Goal: Communication & Community: Answer question/provide support

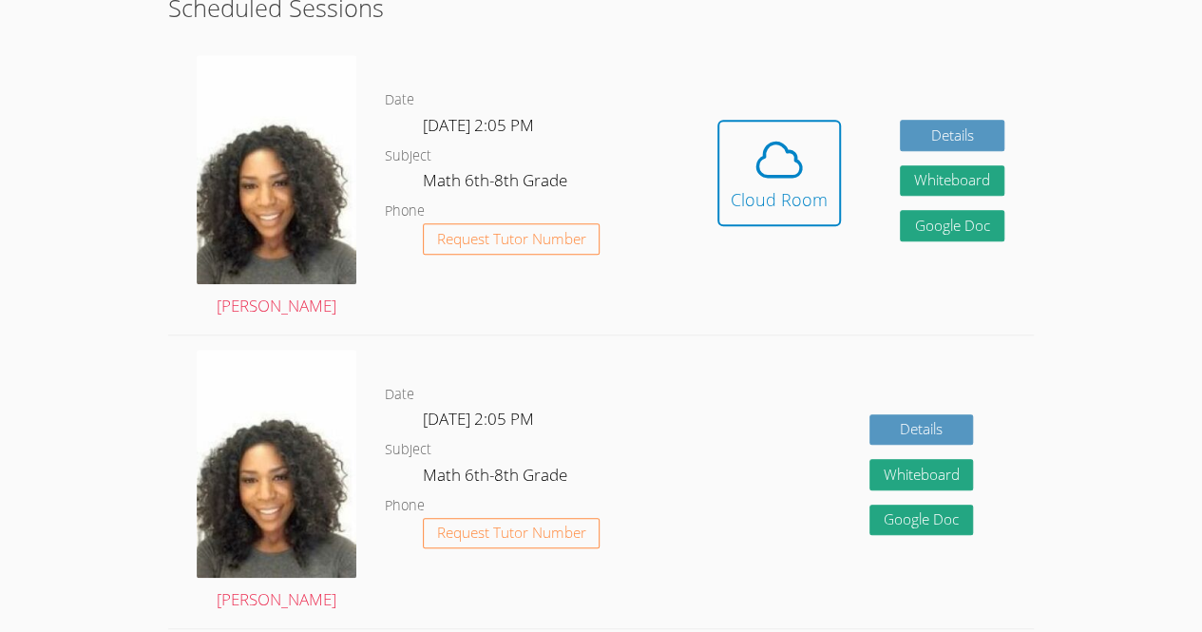
scroll to position [527, 0]
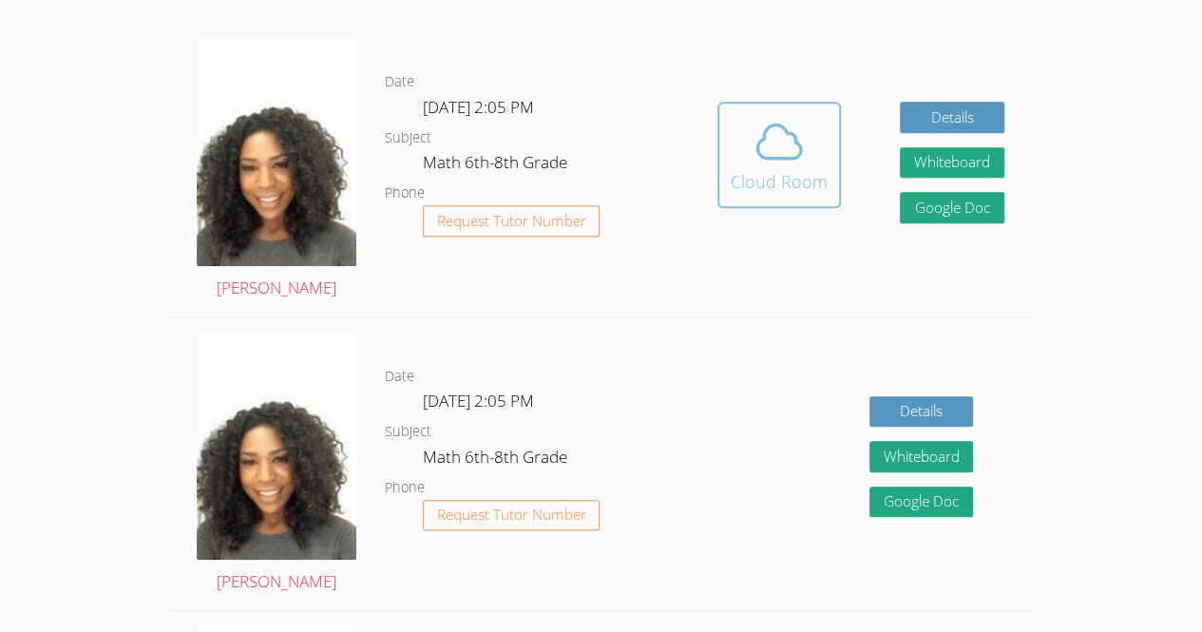
click at [758, 127] on icon at bounding box center [779, 141] width 53 height 53
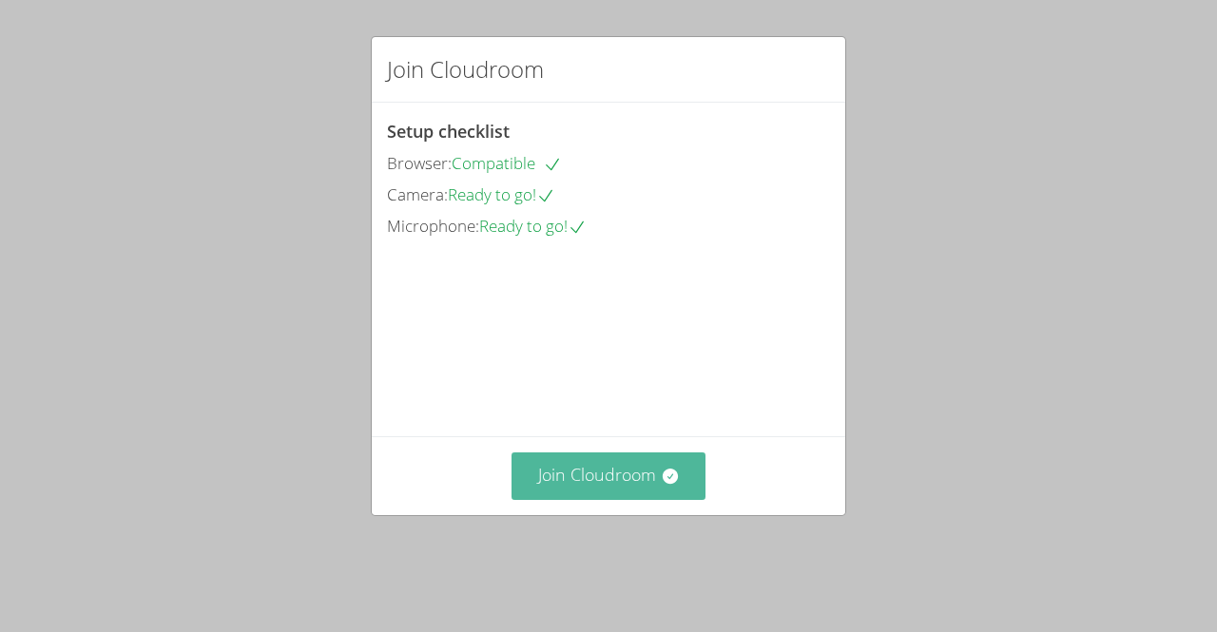
click at [629, 499] on button "Join Cloudroom" at bounding box center [608, 475] width 195 height 47
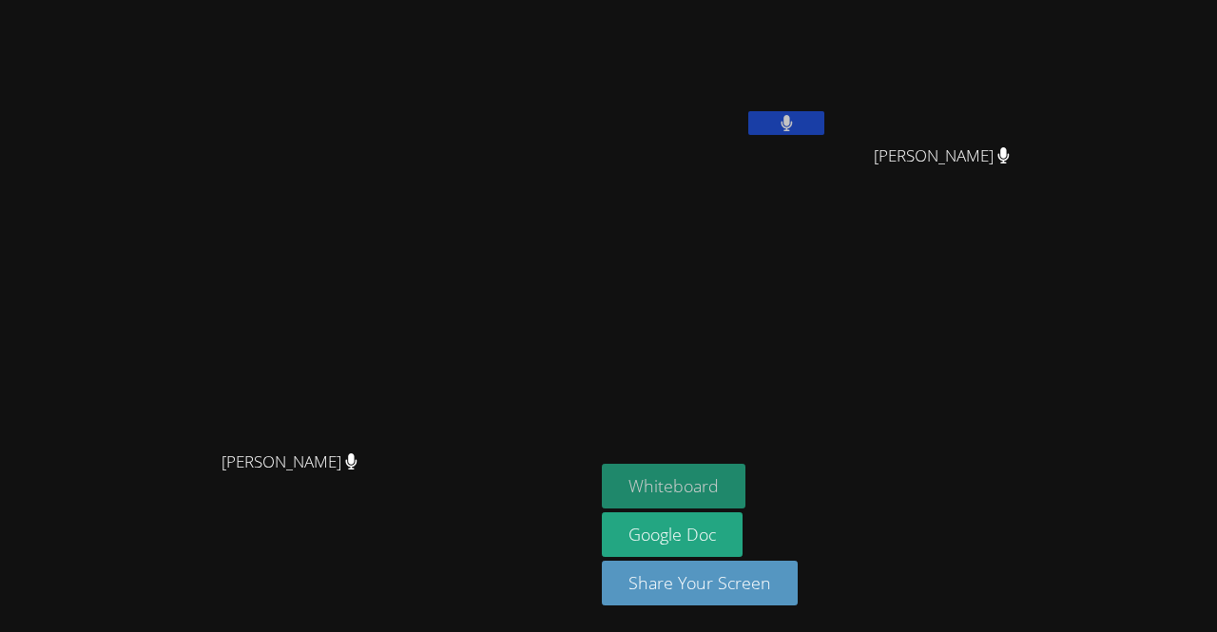
click at [745, 484] on button "Whiteboard" at bounding box center [674, 486] width 144 height 45
click at [745, 499] on button "Whiteboard" at bounding box center [674, 486] width 144 height 45
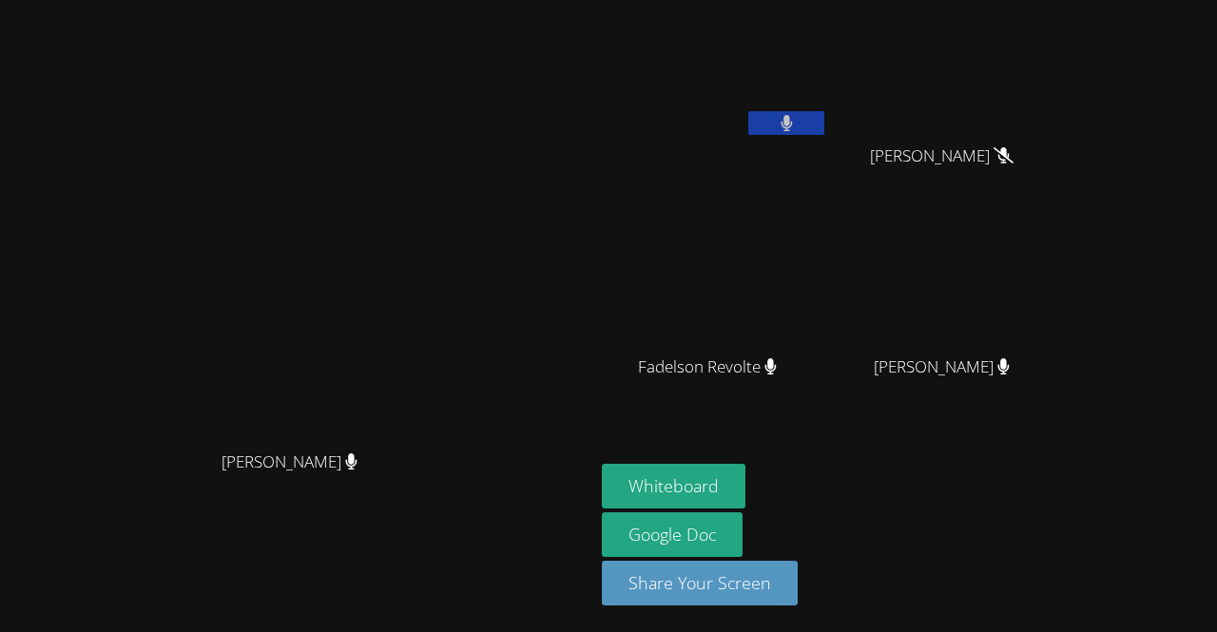
click at [792, 125] on icon at bounding box center [785, 123] width 11 height 16
click at [824, 132] on button at bounding box center [786, 123] width 76 height 24
click at [155, 207] on video at bounding box center [297, 278] width 285 height 326
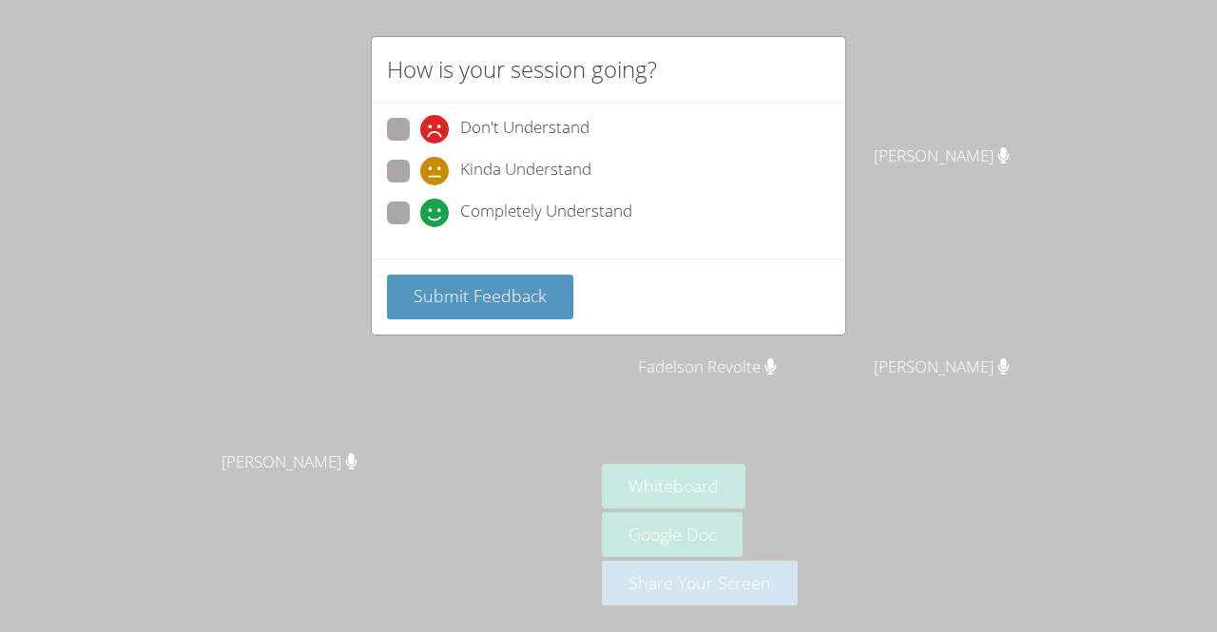
click at [420, 227] on span at bounding box center [420, 227] width 0 height 0
click at [420, 203] on input "Completely Understand" at bounding box center [428, 209] width 16 height 16
radio input "true"
click at [498, 316] on div "Submit Feedback" at bounding box center [608, 297] width 473 height 76
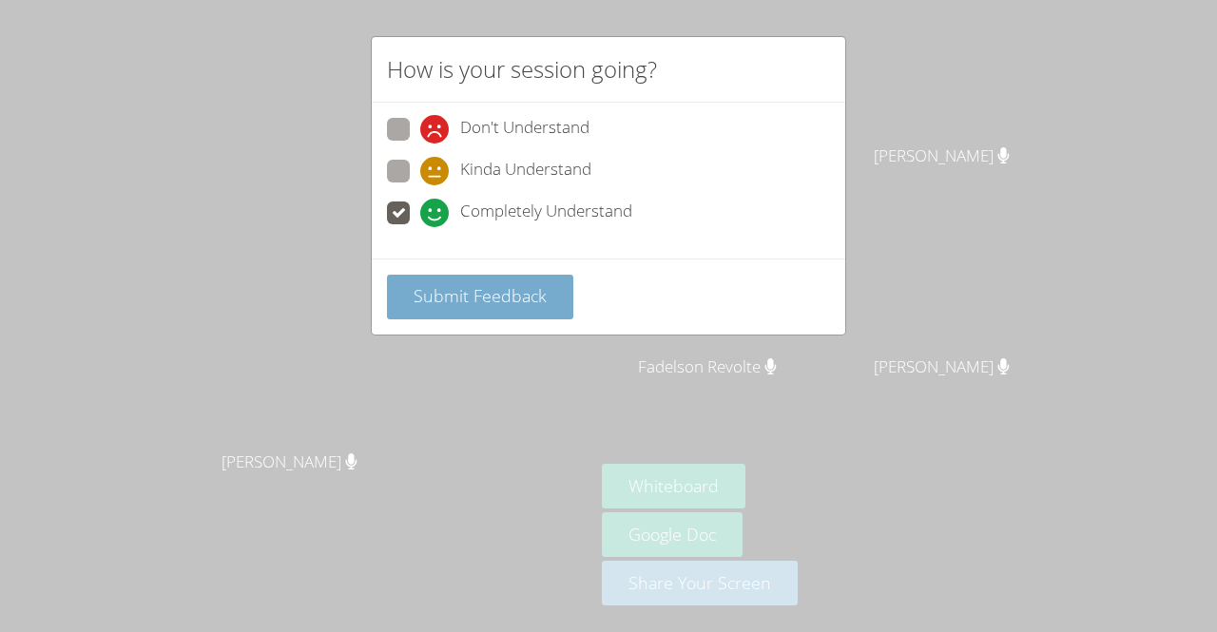
click at [508, 287] on span "Submit Feedback" at bounding box center [479, 295] width 133 height 23
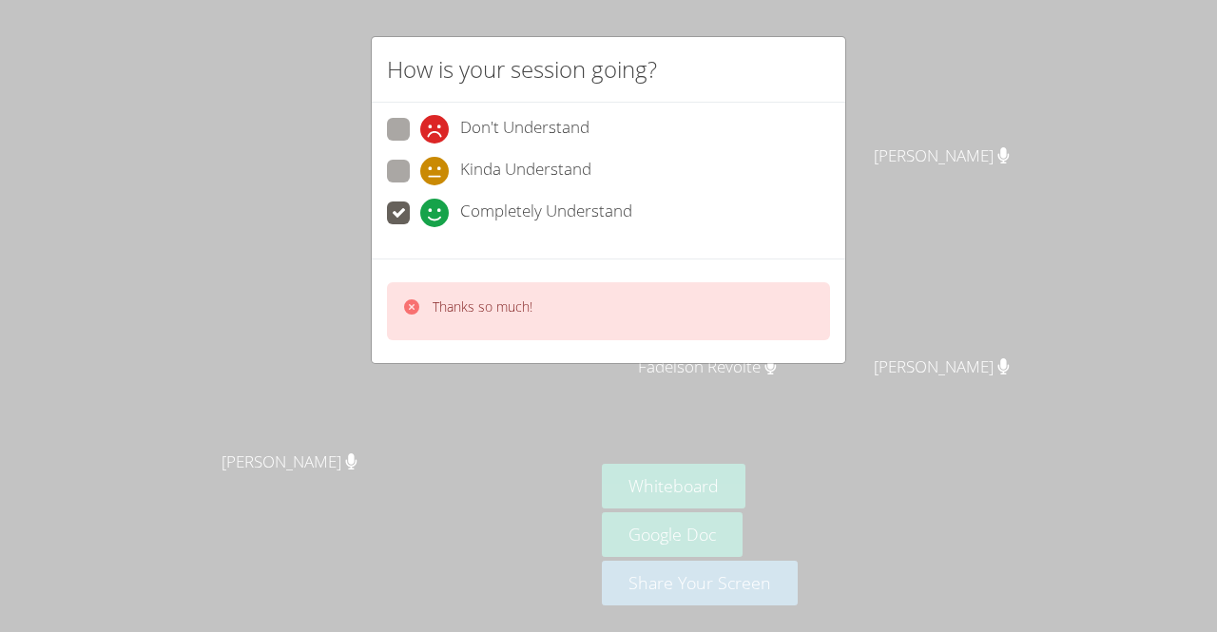
click at [508, 287] on div "Thanks so much!" at bounding box center [608, 311] width 443 height 58
